Goal: Transaction & Acquisition: Obtain resource

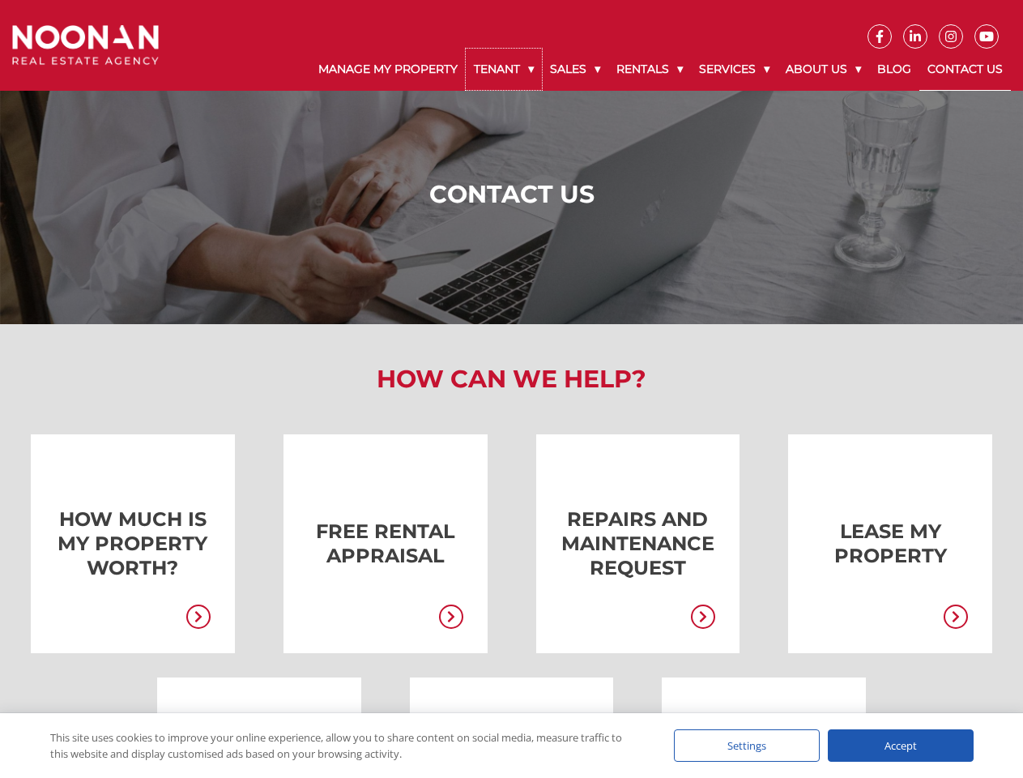
click at [504, 69] on link "Tenant" at bounding box center [504, 69] width 76 height 41
click at [576, 69] on link "Sales" at bounding box center [575, 69] width 66 height 41
click at [650, 69] on link "Rentals" at bounding box center [649, 69] width 83 height 41
click at [736, 69] on link "Services" at bounding box center [734, 69] width 87 height 41
click at [825, 69] on link "About Us" at bounding box center [824, 69] width 92 height 41
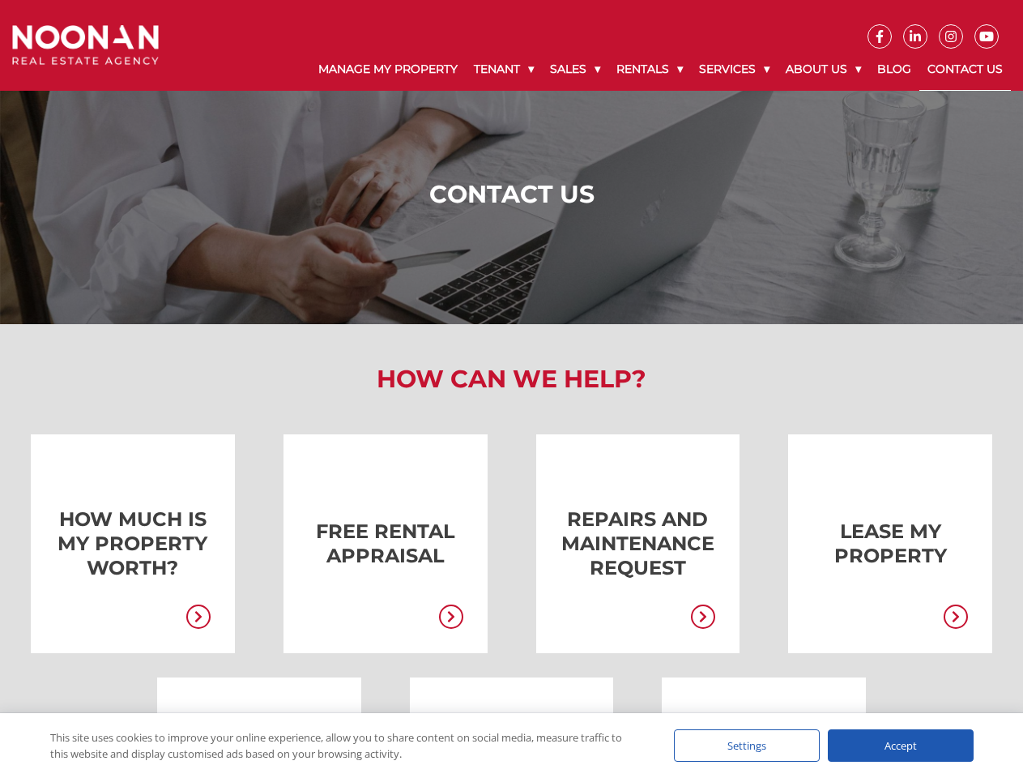
click at [361, 544] on link at bounding box center [361, 543] width 204 height 219
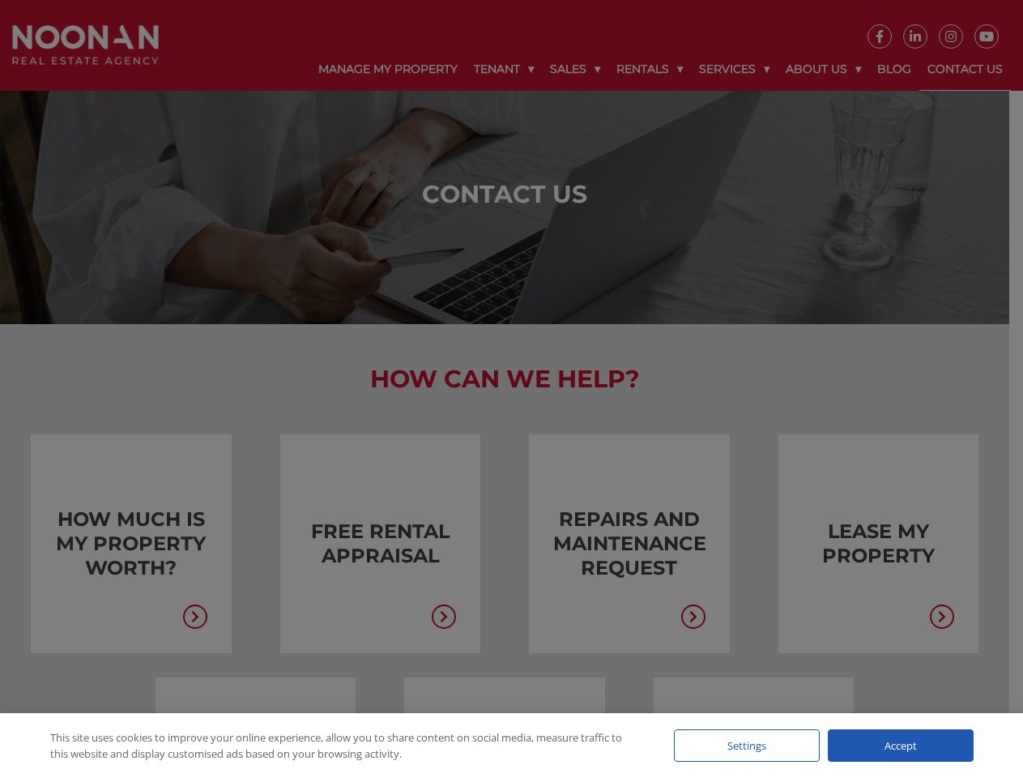
click at [0, 0] on div "Request a Rental Appraisal × What is your property worth in [DATE] market? To a…" at bounding box center [0, 0] width 0 height 0
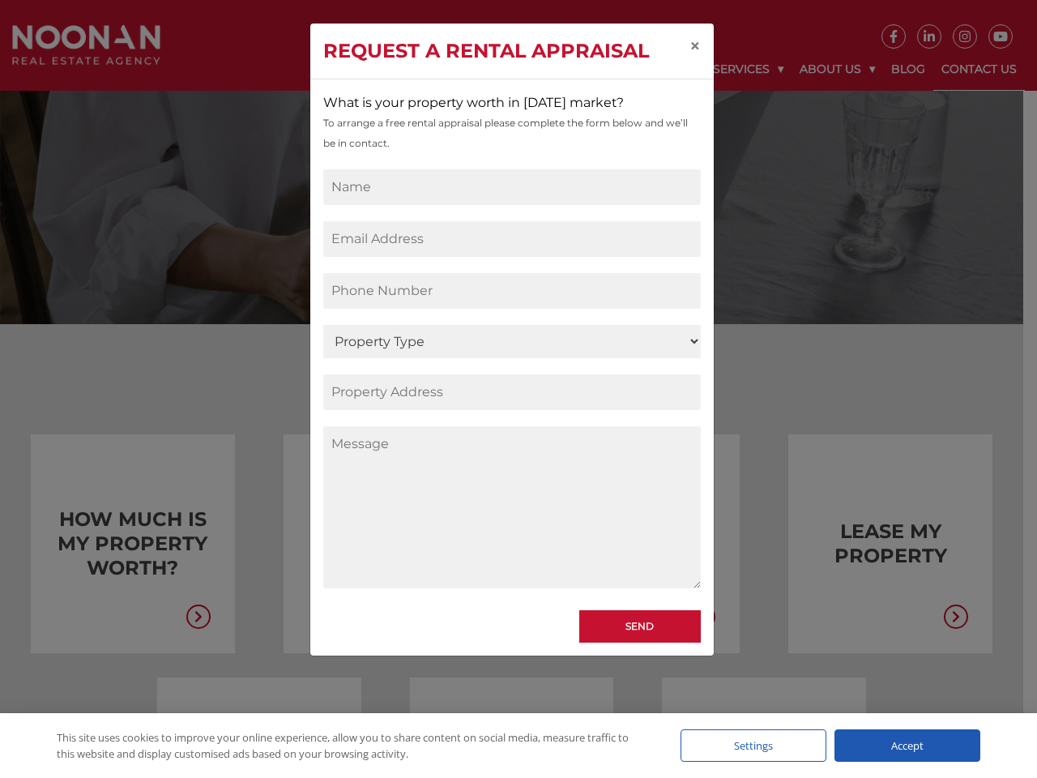
click at [866, 544] on div "Request a Rental Appraisal × What is your property worth in [DATE] market? To a…" at bounding box center [518, 389] width 1037 height 778
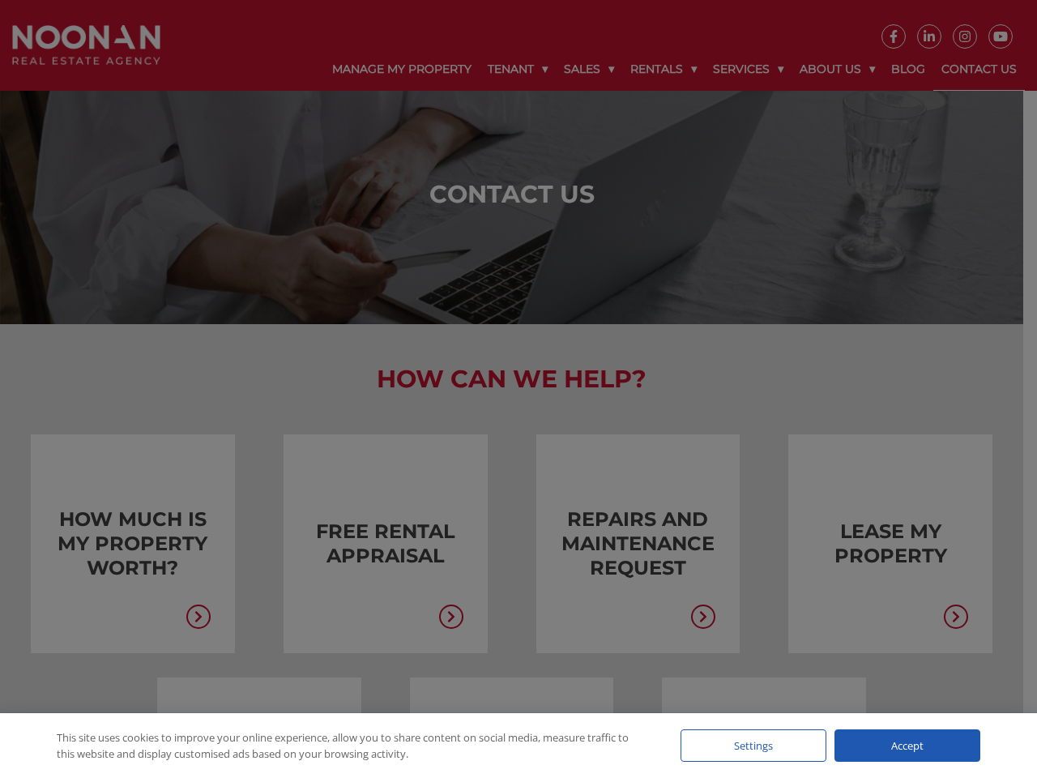
click at [952, 618] on div at bounding box center [518, 389] width 1037 height 778
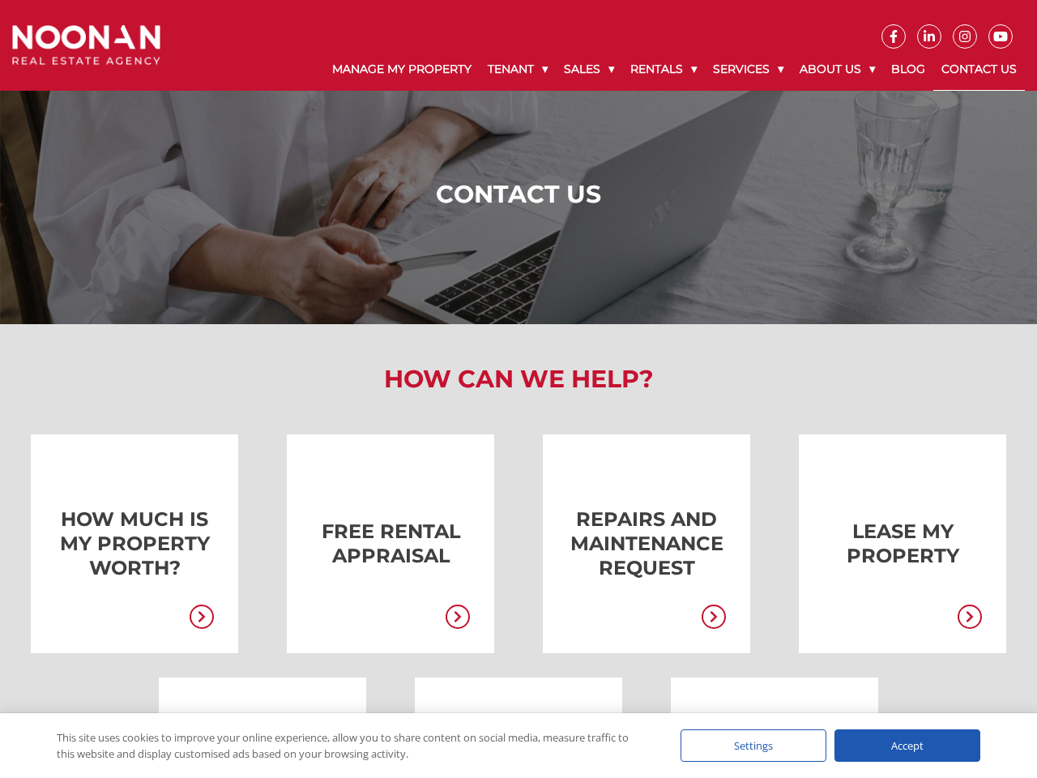
click at [747, 745] on div "Settings" at bounding box center [753, 745] width 146 height 32
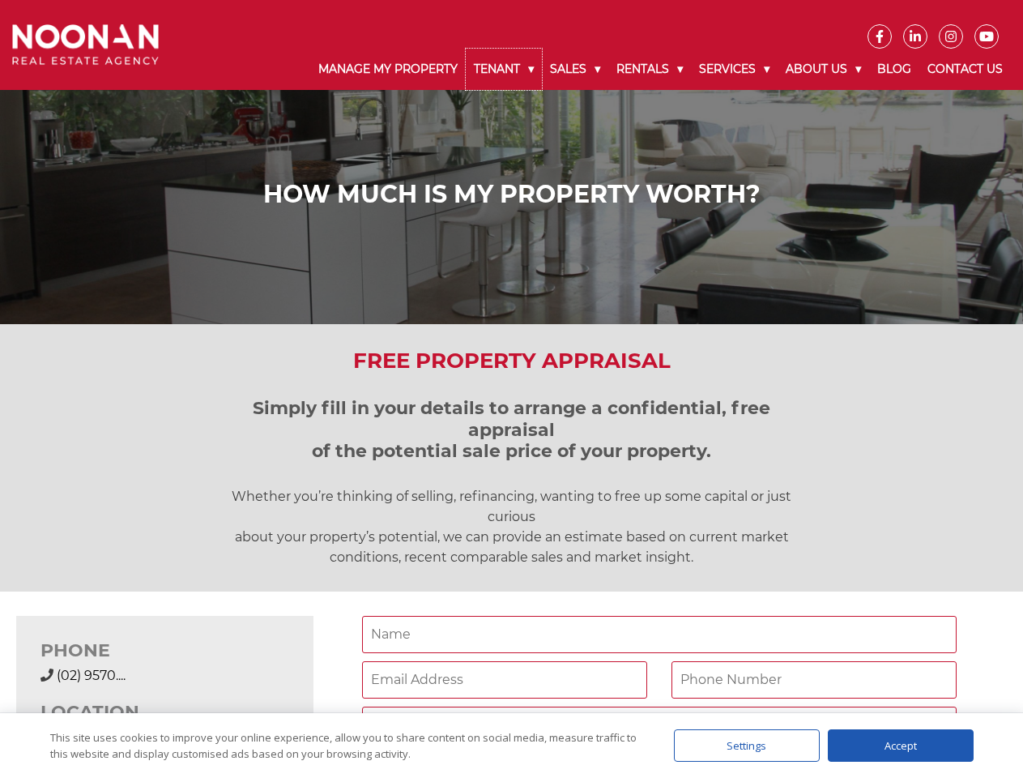
click at [504, 69] on link "Tenant" at bounding box center [504, 69] width 76 height 41
click at [576, 69] on link "Sales" at bounding box center [575, 69] width 66 height 41
click at [650, 69] on link "Rentals" at bounding box center [649, 69] width 83 height 41
click at [736, 69] on link "Services" at bounding box center [734, 69] width 87 height 41
click at [825, 69] on link "About Us" at bounding box center [824, 69] width 92 height 41
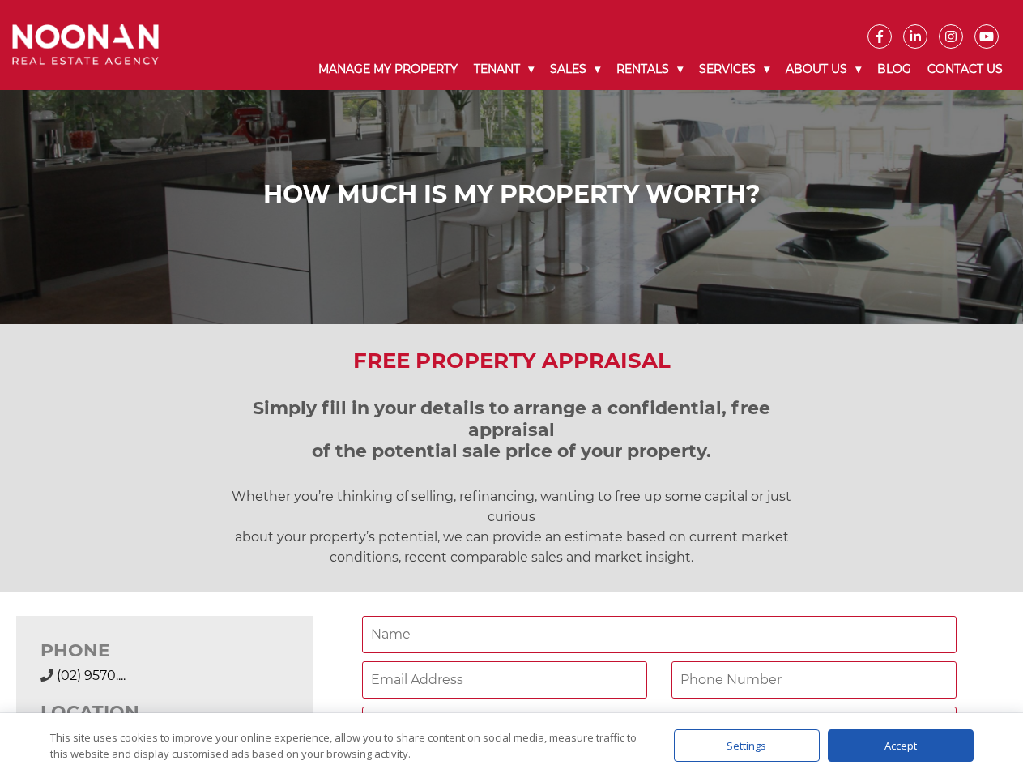
click at [164, 666] on div "(02) 9570 9999 (02) 9570...." at bounding box center [165, 675] width 249 height 19
click at [747, 745] on div "Settings" at bounding box center [747, 745] width 146 height 32
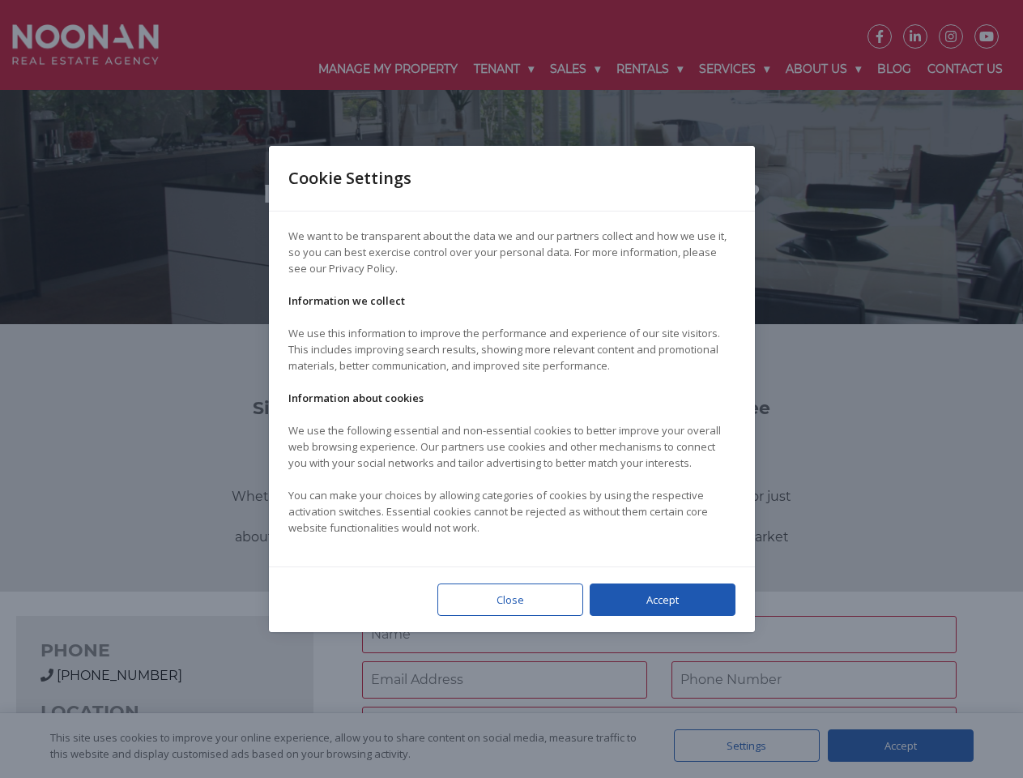
click at [901, 745] on div at bounding box center [511, 389] width 1023 height 778
